Goal: Task Accomplishment & Management: Manage account settings

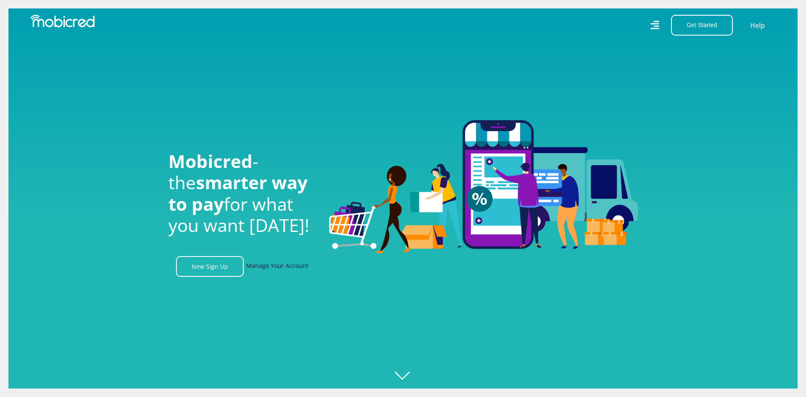
click at [273, 267] on link "Manage Your Account" at bounding box center [277, 266] width 62 height 21
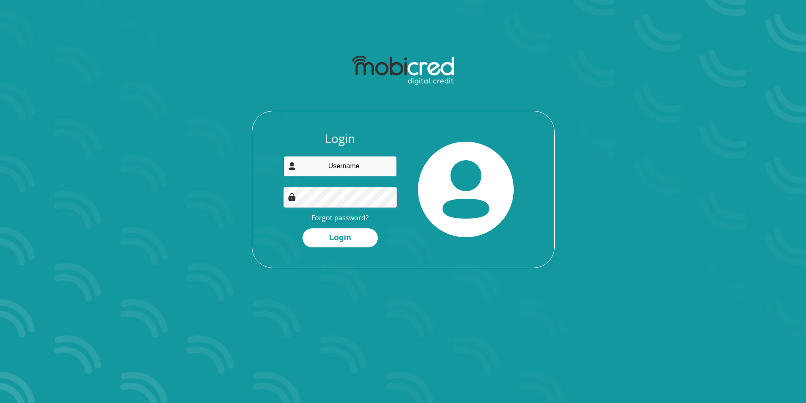
type input "antolenespann10@gmail.com"
click at [351, 220] on link "Forgot password?" at bounding box center [339, 217] width 57 height 9
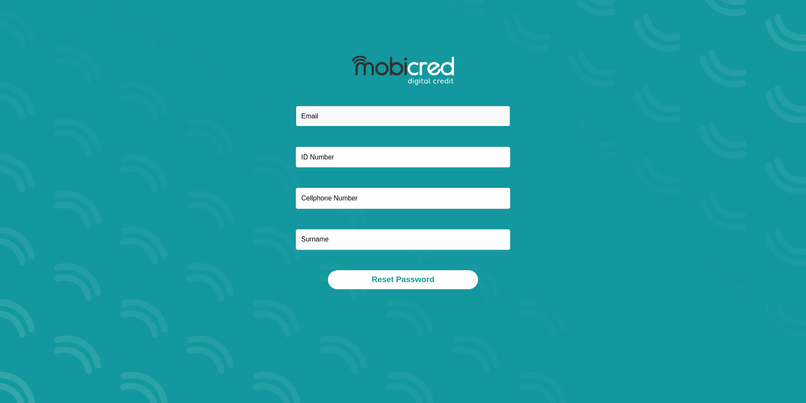
click at [326, 120] on input "email" at bounding box center [403, 116] width 214 height 21
click at [322, 120] on input "email" at bounding box center [403, 116] width 214 height 21
type input "potchservice@nttnissan.co.za"
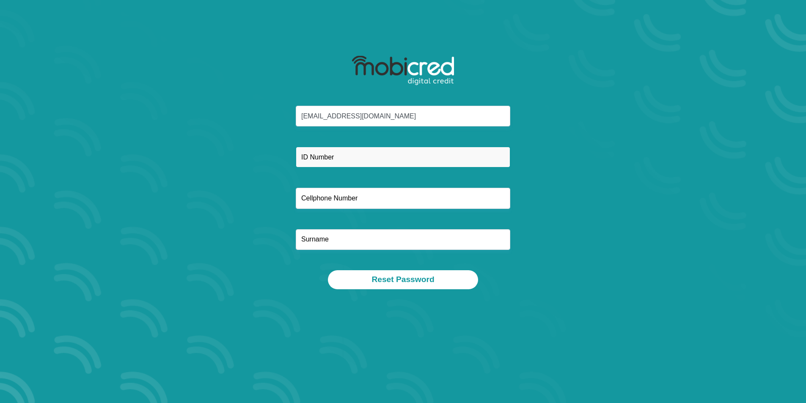
click at [315, 159] on input "text" at bounding box center [403, 157] width 214 height 21
type input "7512200122080"
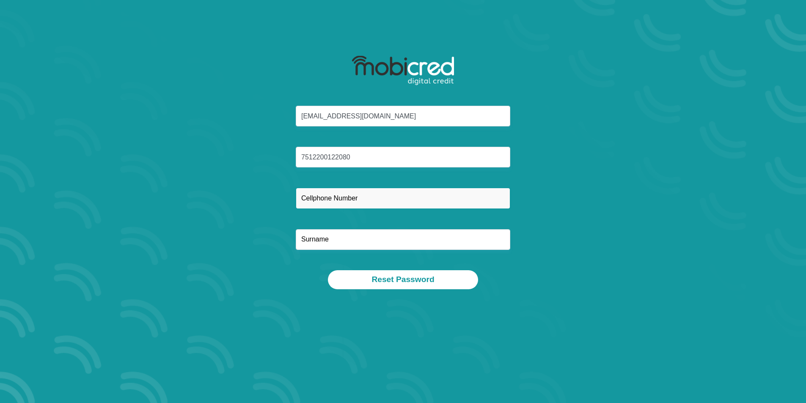
click at [319, 197] on input "text" at bounding box center [403, 198] width 214 height 21
type input "0649583623"
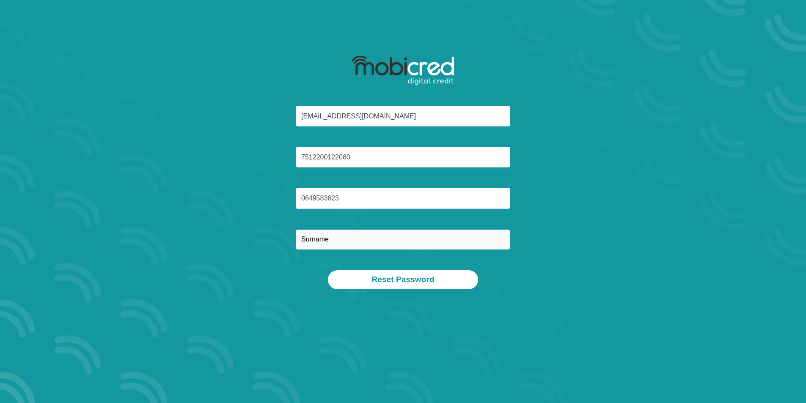
click at [314, 239] on input "text" at bounding box center [403, 239] width 214 height 21
type input "SPANN"
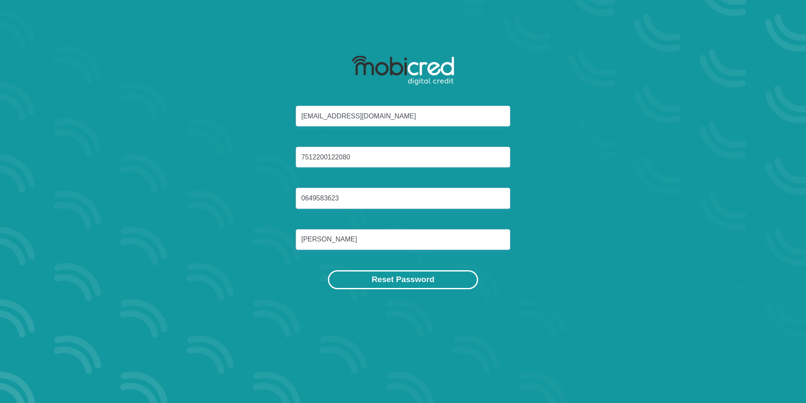
click at [393, 282] on button "Reset Password" at bounding box center [403, 279] width 150 height 19
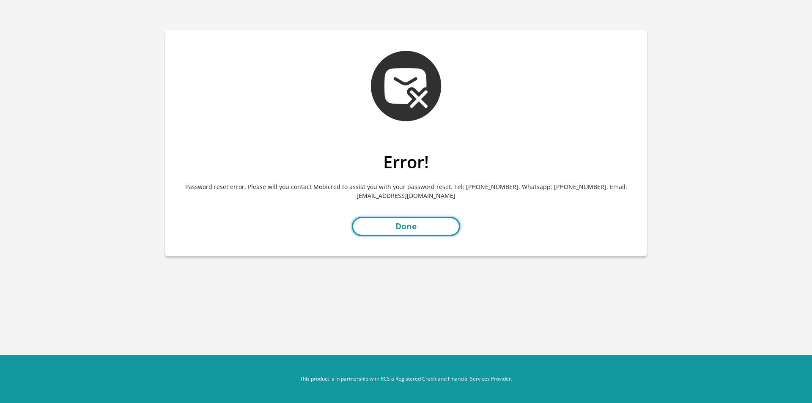
click at [394, 225] on link "Done" at bounding box center [406, 226] width 108 height 19
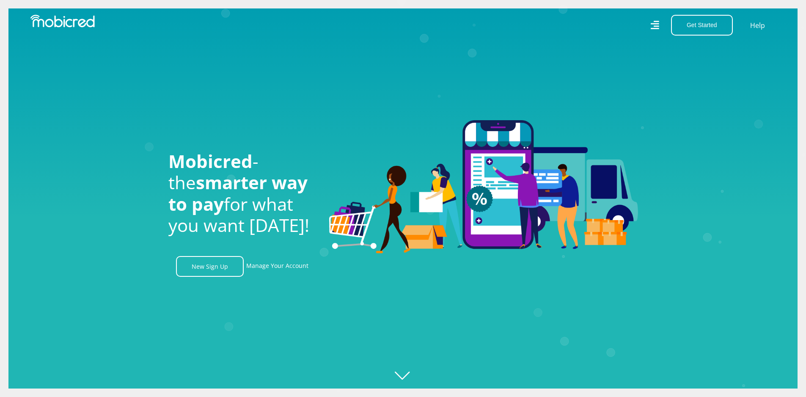
scroll to position [0, 482]
